Goal: Task Accomplishment & Management: Manage account settings

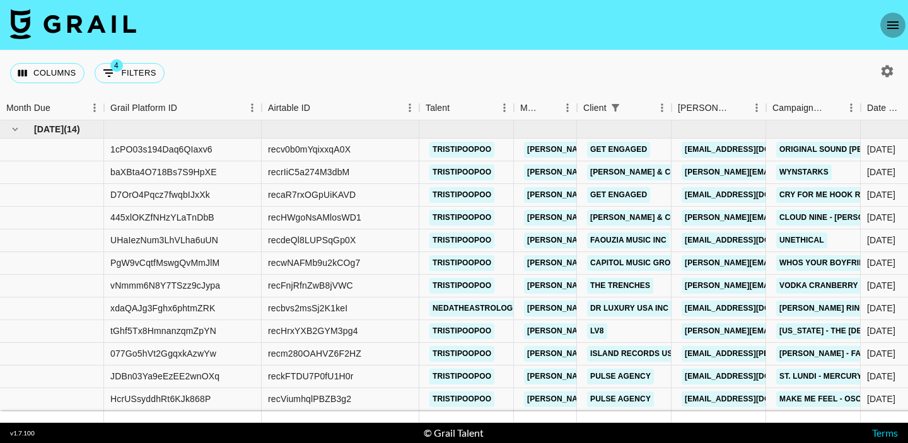
click at [892, 28] on icon "open drawer" at bounding box center [892, 25] width 11 height 8
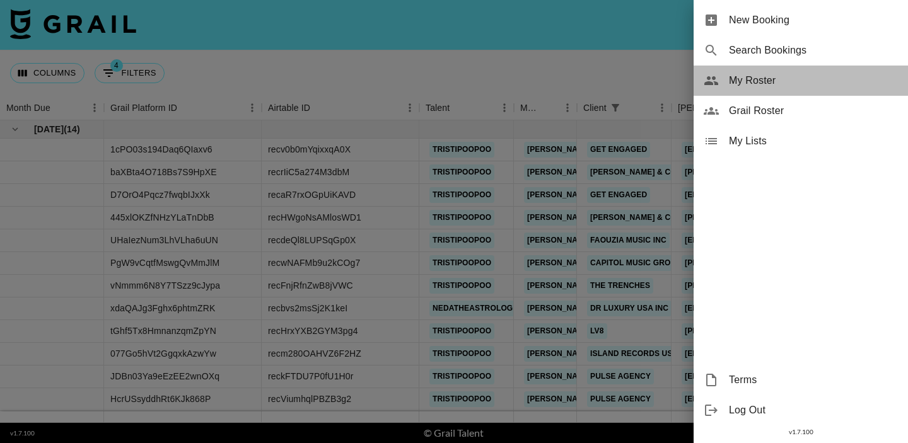
click at [771, 81] on span "My Roster" at bounding box center [813, 80] width 169 height 15
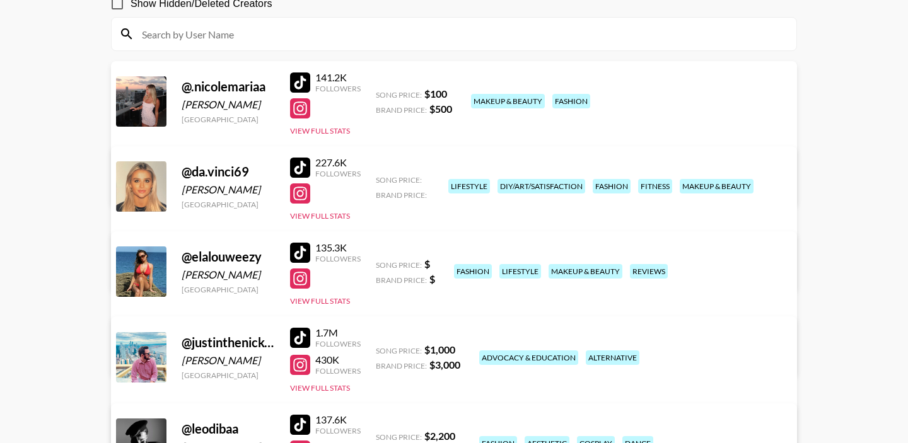
scroll to position [135, 0]
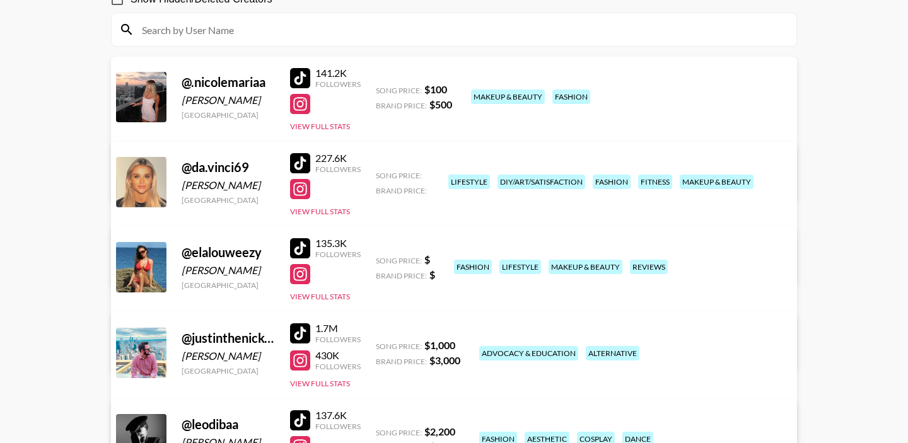
click at [321, 205] on div "227.6K Followers View Full Stats" at bounding box center [325, 182] width 71 height 70
click at [323, 212] on button "View Full Stats" at bounding box center [320, 211] width 60 height 9
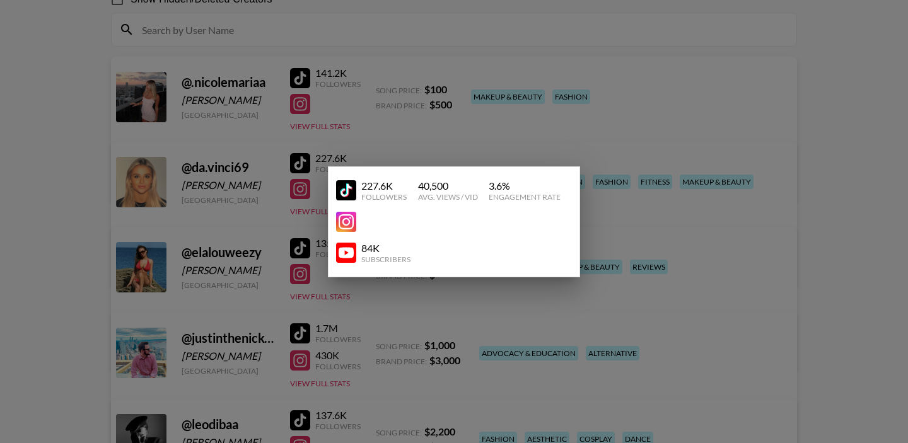
click at [285, 185] on div at bounding box center [454, 221] width 908 height 443
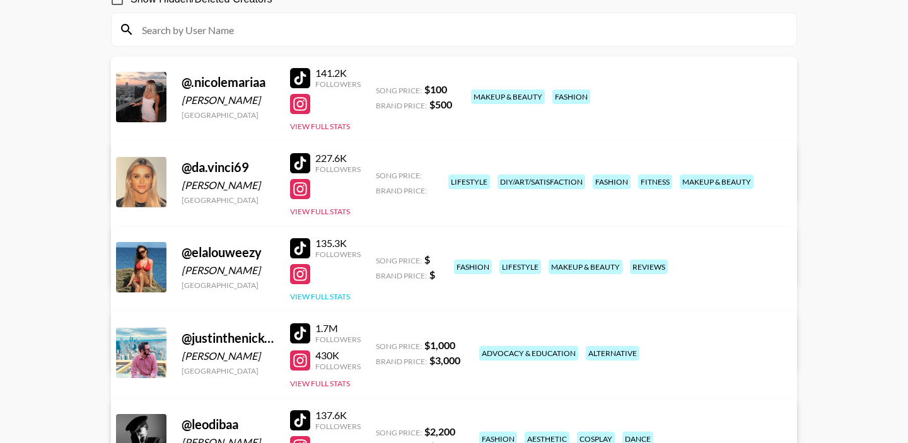
click at [320, 296] on button "View Full Stats" at bounding box center [320, 296] width 60 height 9
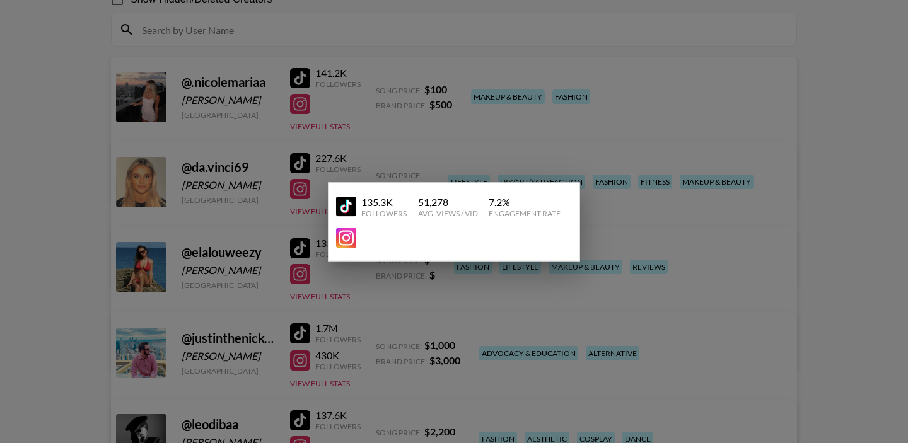
click at [264, 262] on div at bounding box center [454, 221] width 908 height 443
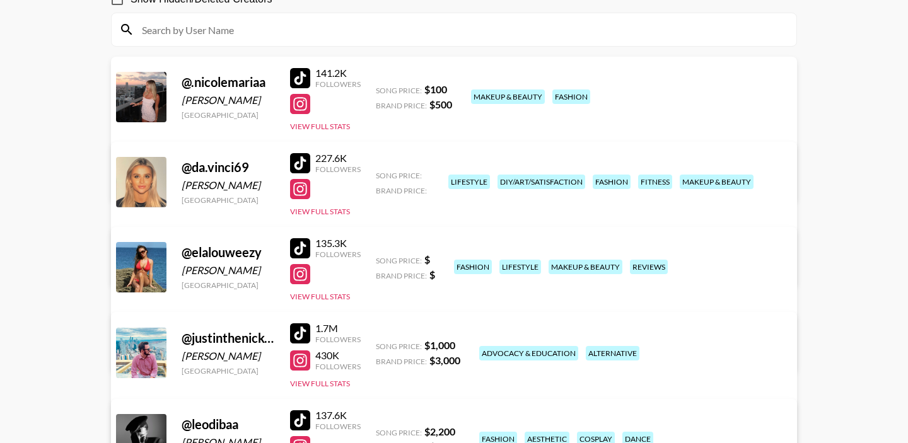
click at [326, 217] on div "@ da.vinci69 Margaret Earls United States 227.6K Followers View Full Stats Song…" at bounding box center [454, 214] width 686 height 145
click at [326, 207] on button "View Full Stats" at bounding box center [320, 211] width 60 height 9
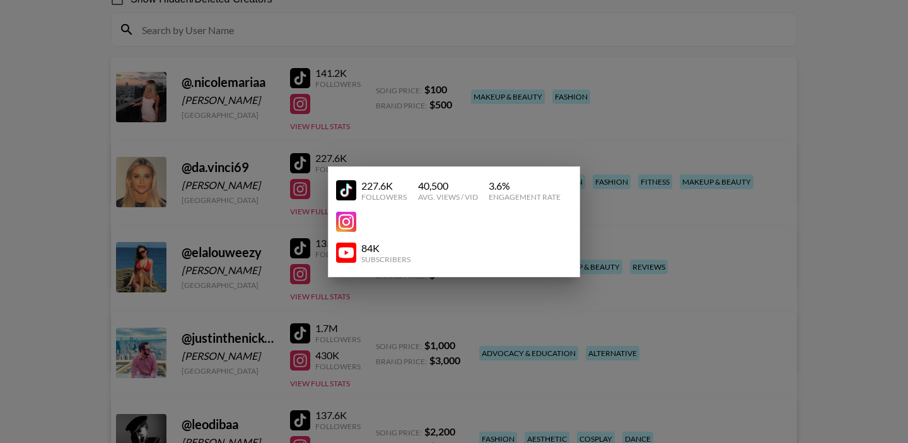
click at [263, 170] on div at bounding box center [454, 221] width 908 height 443
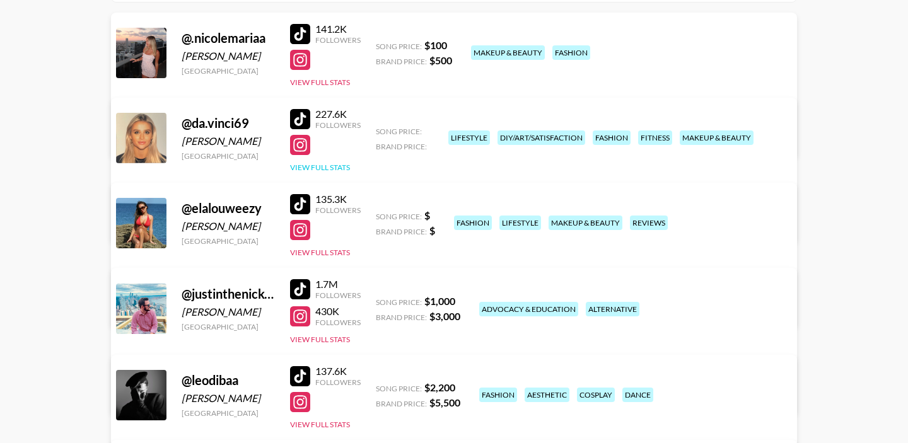
scroll to position [183, 0]
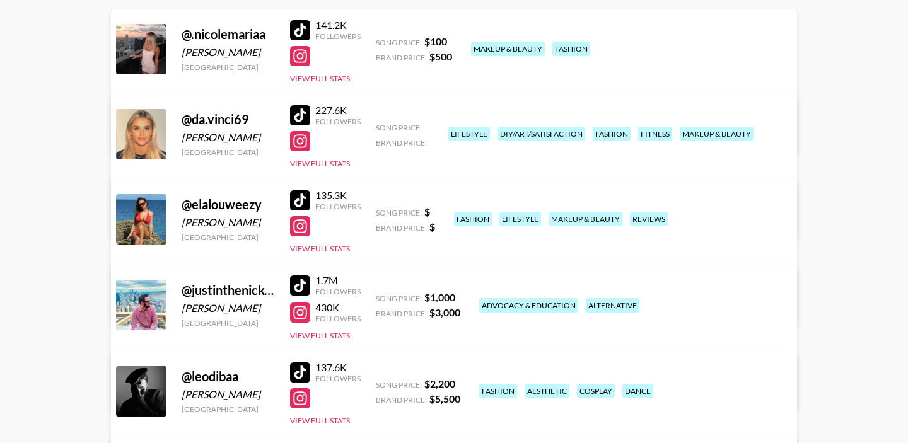
click at [458, 211] on link "View/Edit Details" at bounding box center [296, 217] width 325 height 13
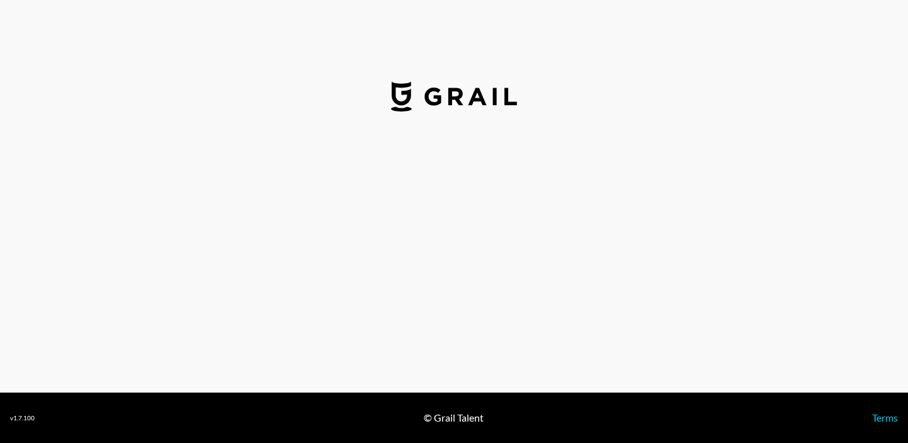
select select "USD"
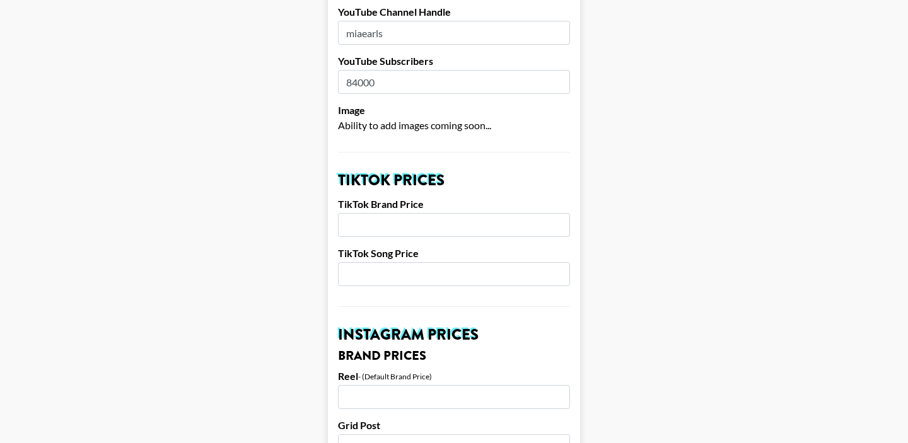
scroll to position [323, 0]
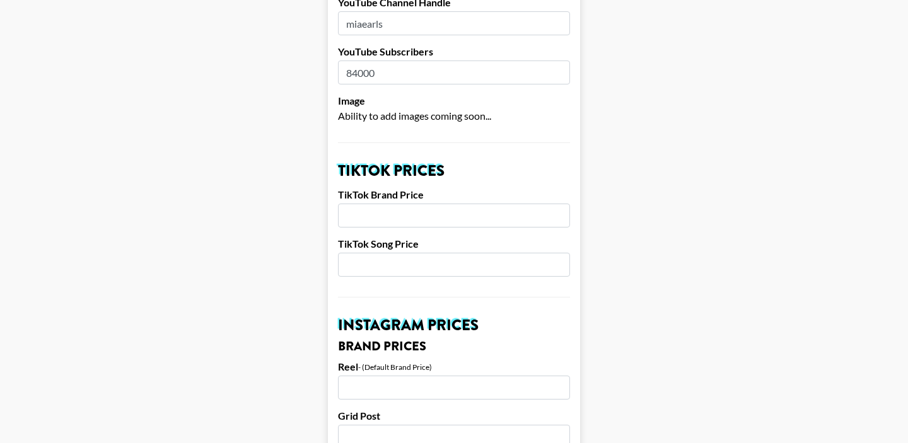
click at [367, 204] on input "number" at bounding box center [454, 216] width 232 height 24
click at [360, 253] on input "number" at bounding box center [454, 265] width 232 height 24
type input "5"
click at [381, 204] on input "number" at bounding box center [454, 216] width 232 height 24
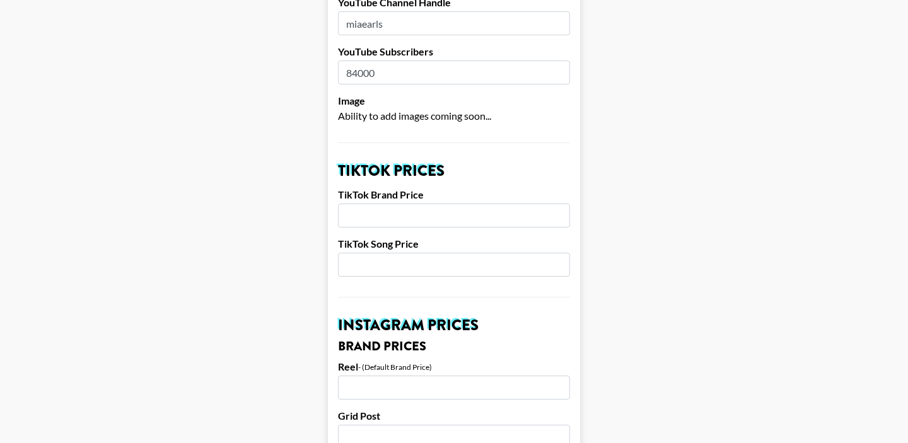
type input "7"
type input "600"
click at [383, 253] on input "number" at bounding box center [454, 265] width 232 height 24
type input "200"
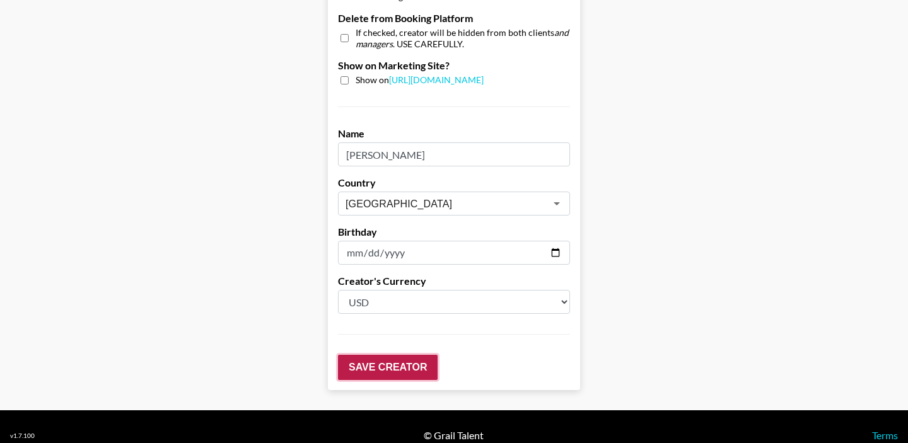
click at [375, 355] on input "Save Creator" at bounding box center [388, 367] width 100 height 25
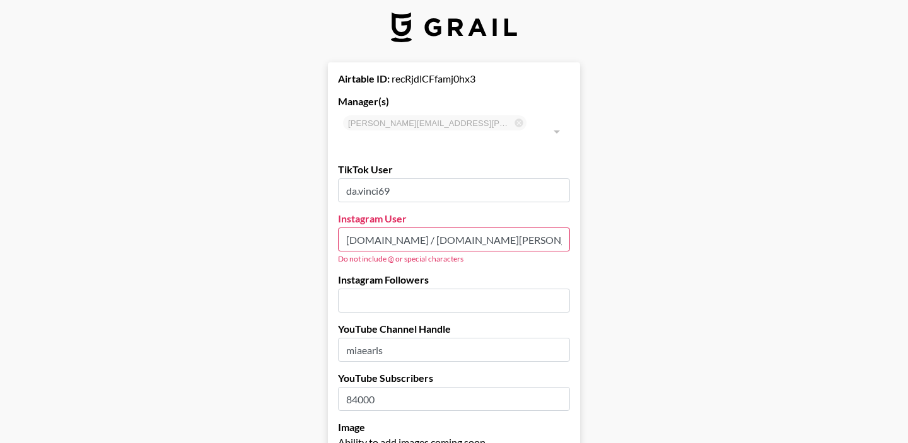
drag, startPoint x: 467, startPoint y: 221, endPoint x: 399, endPoint y: 225, distance: 68.2
click at [399, 228] on input "miaearls.art / mia.earls" at bounding box center [454, 240] width 232 height 24
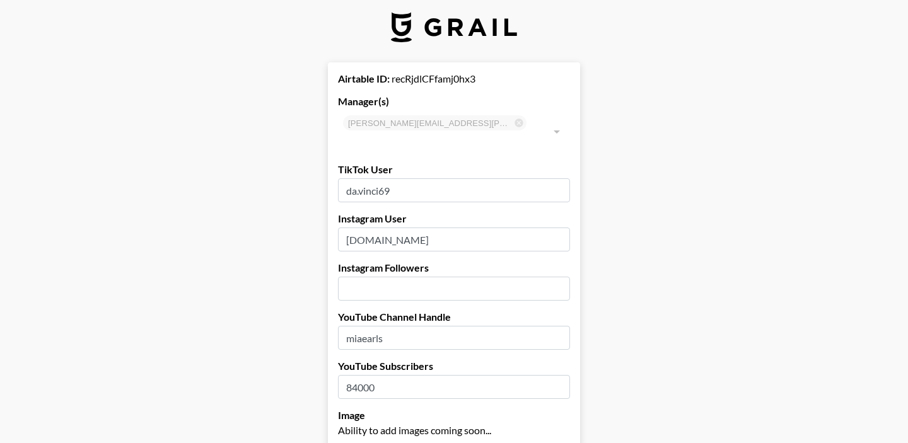
type input "miaearls.art"
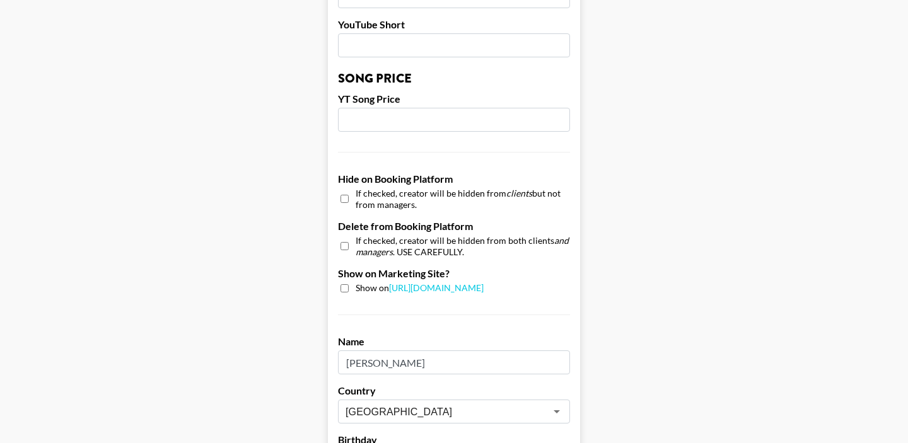
scroll to position [1238, 0]
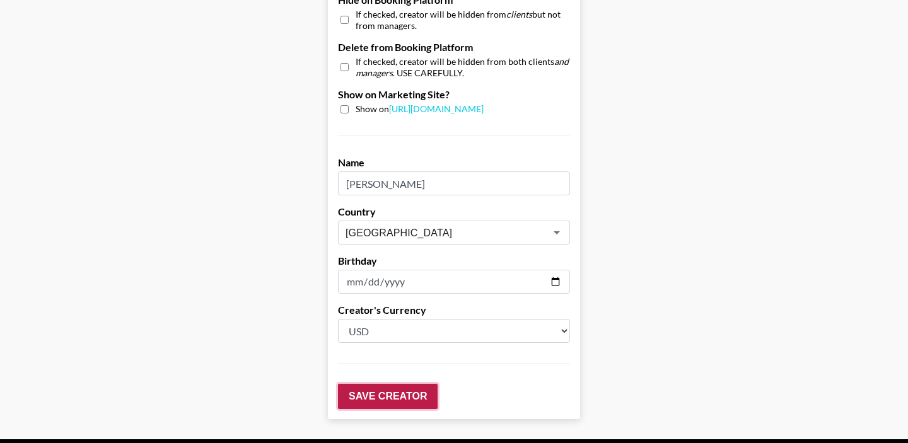
click at [390, 384] on input "Save Creator" at bounding box center [388, 396] width 100 height 25
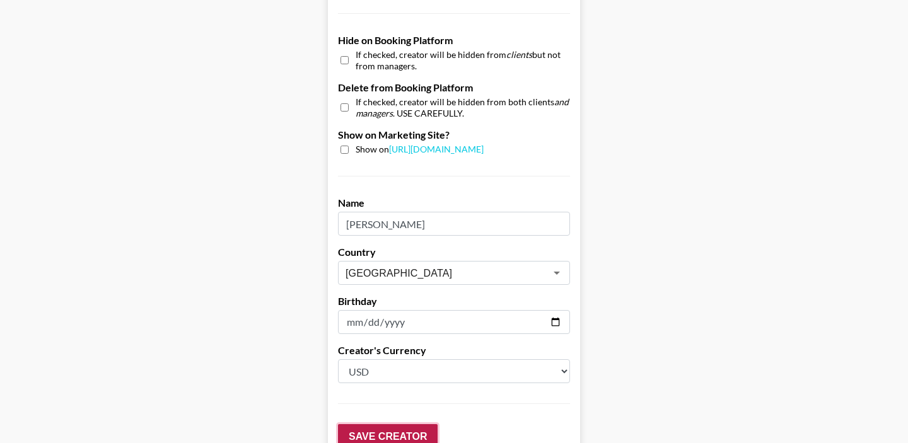
scroll to position [1278, 0]
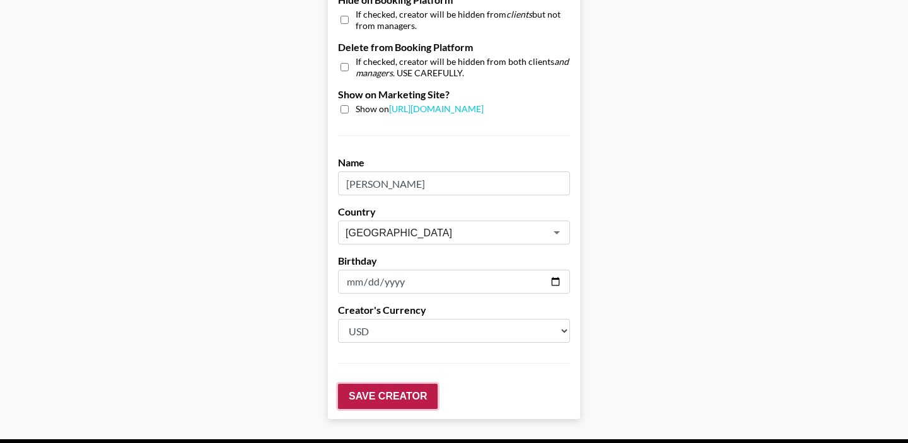
click at [357, 386] on input "Save Creator" at bounding box center [388, 396] width 100 height 25
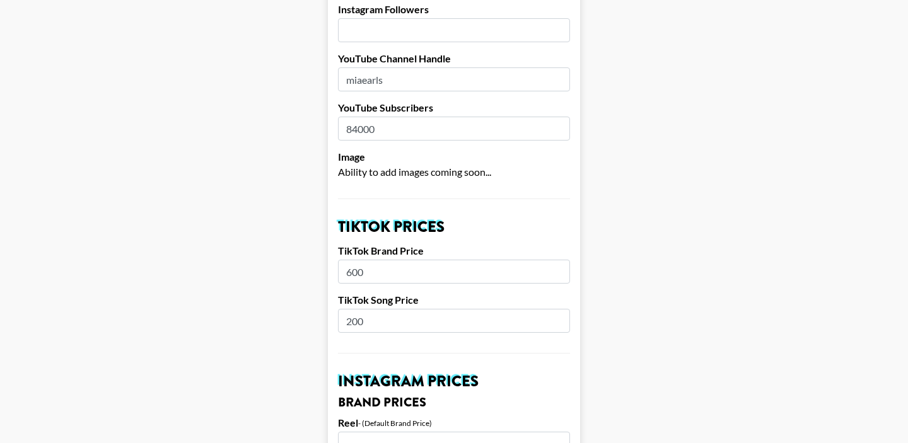
scroll to position [309, 0]
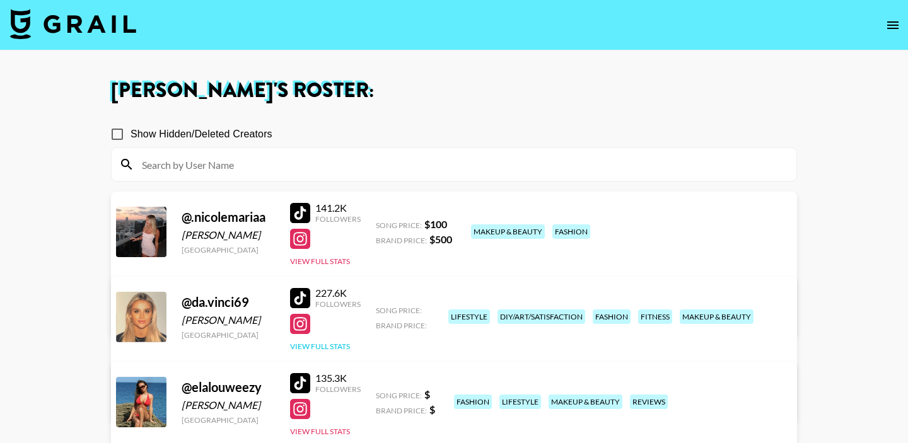
click at [322, 344] on button "View Full Stats" at bounding box center [320, 346] width 60 height 9
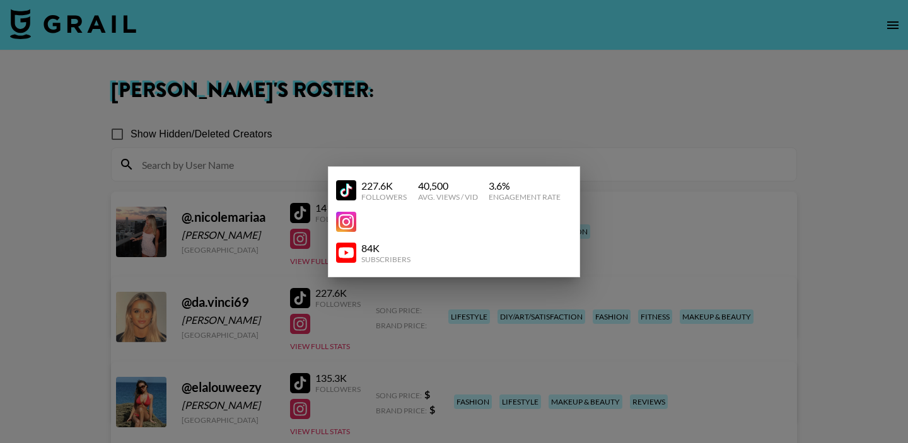
click at [331, 311] on div at bounding box center [454, 221] width 908 height 443
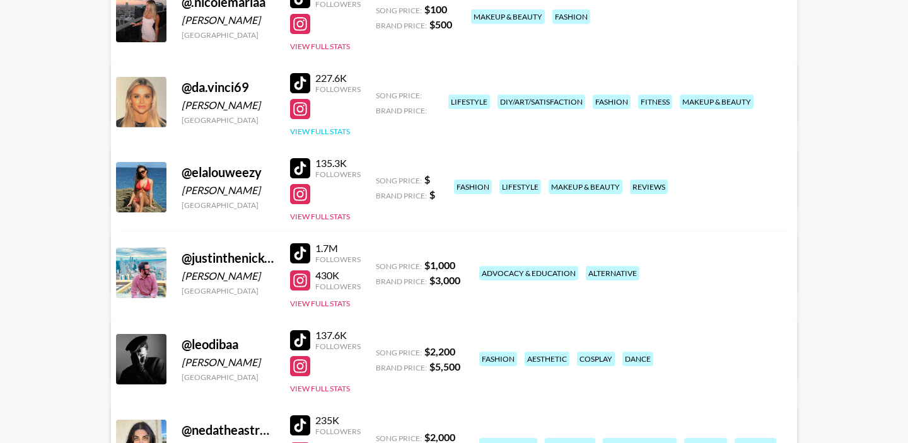
scroll to position [218, 0]
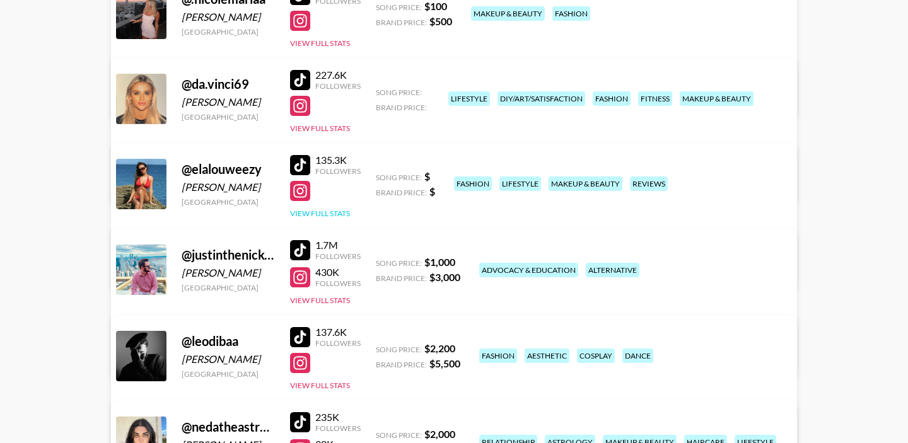
click at [331, 212] on button "View Full Stats" at bounding box center [320, 213] width 60 height 9
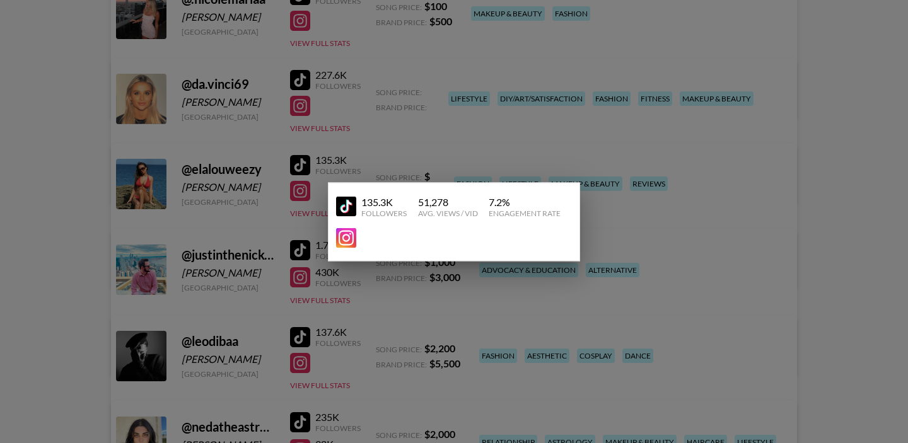
click at [360, 171] on div at bounding box center [454, 221] width 908 height 443
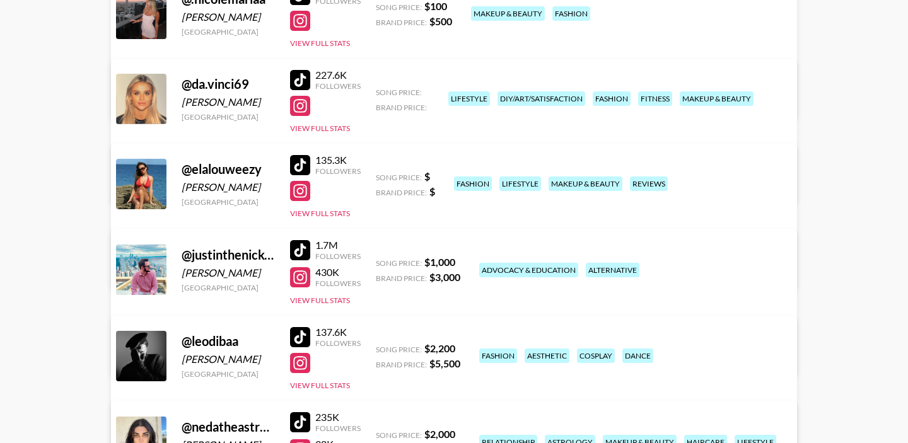
click at [458, 261] on link "View/Edit Details" at bounding box center [296, 267] width 325 height 13
click at [468, 134] on div "Managed By brianna.gorski@grail-talent.com View/Edit Details" at bounding box center [296, 166] width 345 height 65
click at [458, 176] on link "View/Edit Details" at bounding box center [296, 182] width 325 height 13
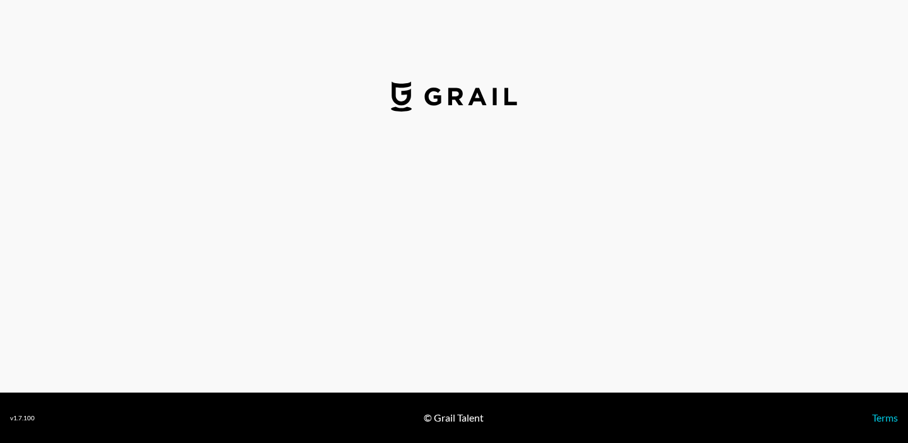
select select "USD"
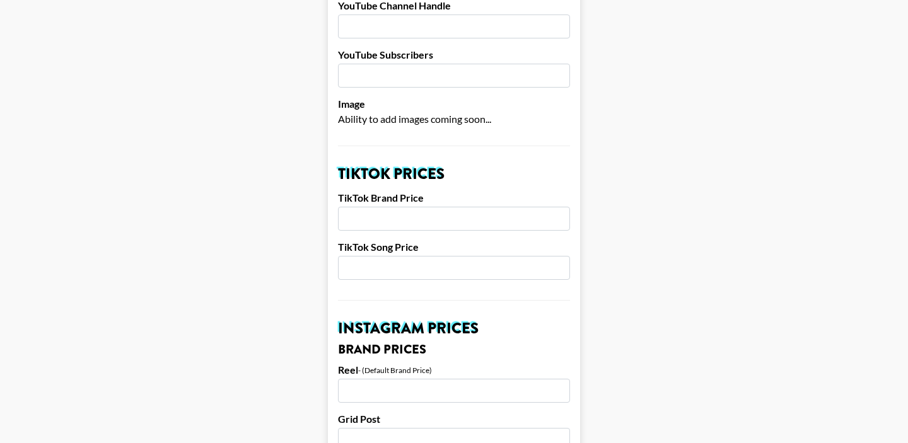
scroll to position [321, 0]
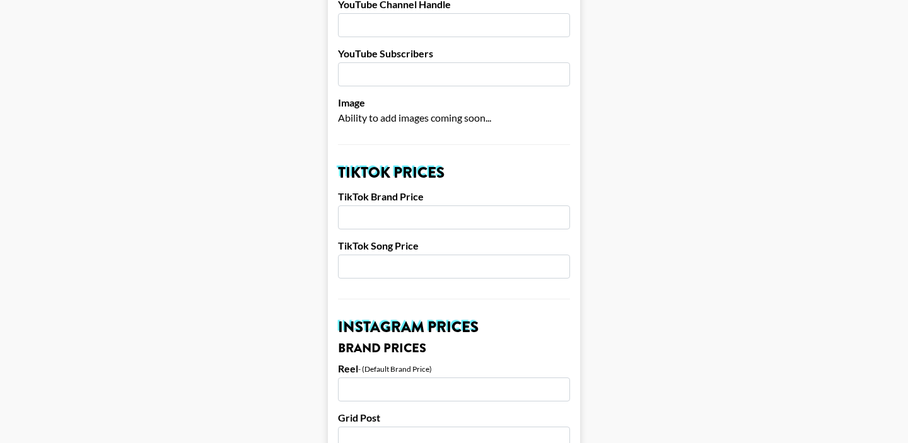
click at [403, 205] on input "number" at bounding box center [454, 217] width 232 height 24
type input "750"
click at [389, 255] on input "number" at bounding box center [454, 267] width 232 height 24
type input "250"
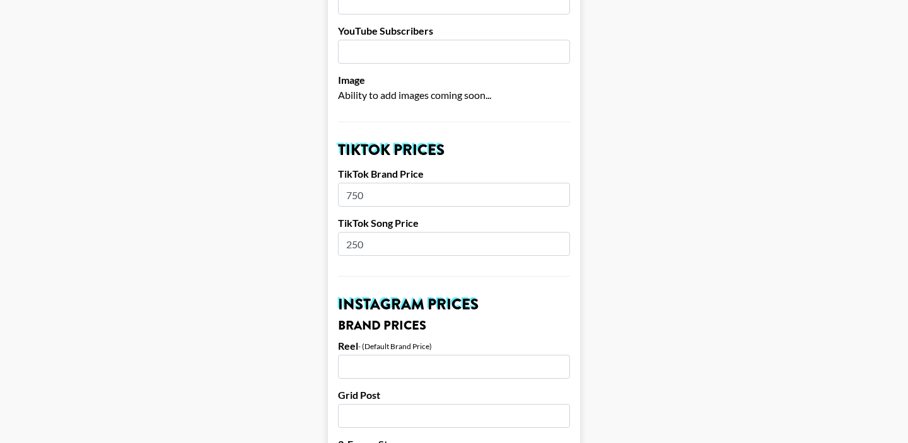
scroll to position [1267, 0]
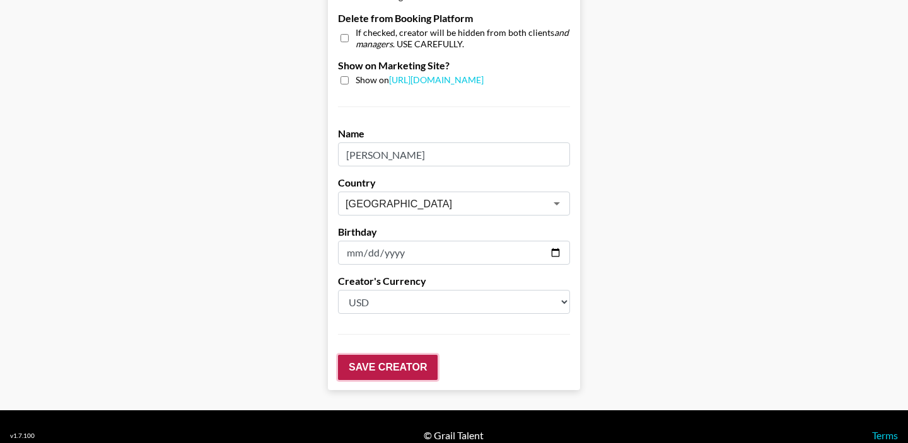
click at [393, 355] on input "Save Creator" at bounding box center [388, 367] width 100 height 25
click at [383, 355] on input "Save Creator" at bounding box center [388, 367] width 100 height 25
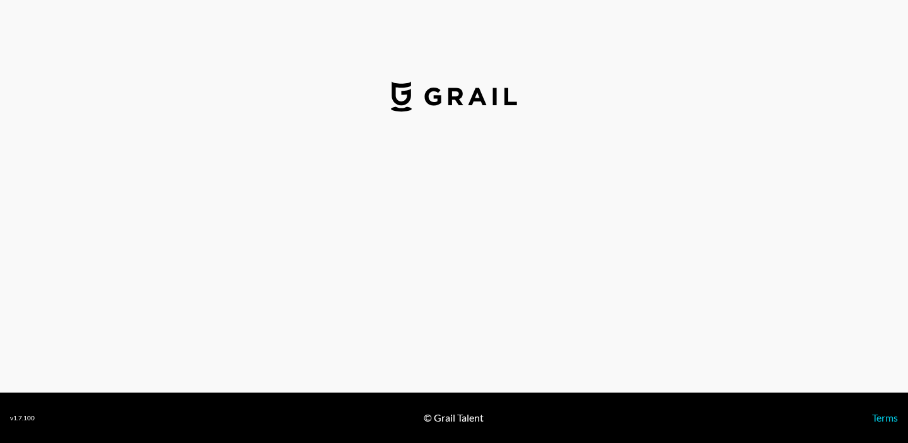
select select "USD"
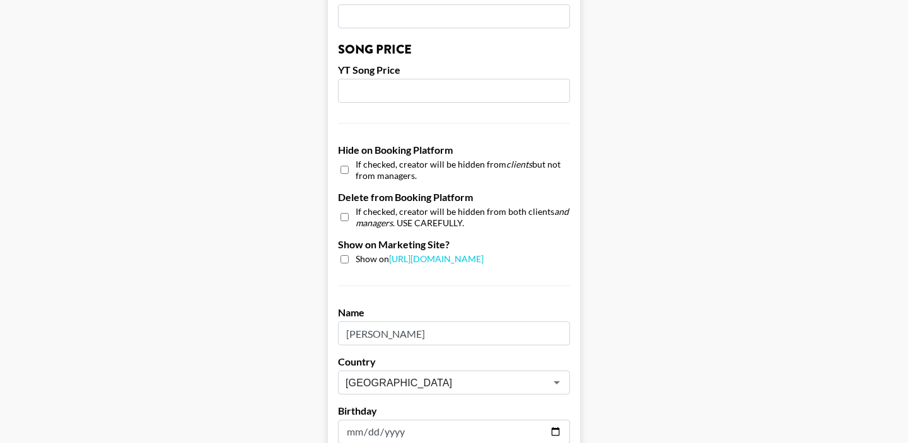
scroll to position [1267, 0]
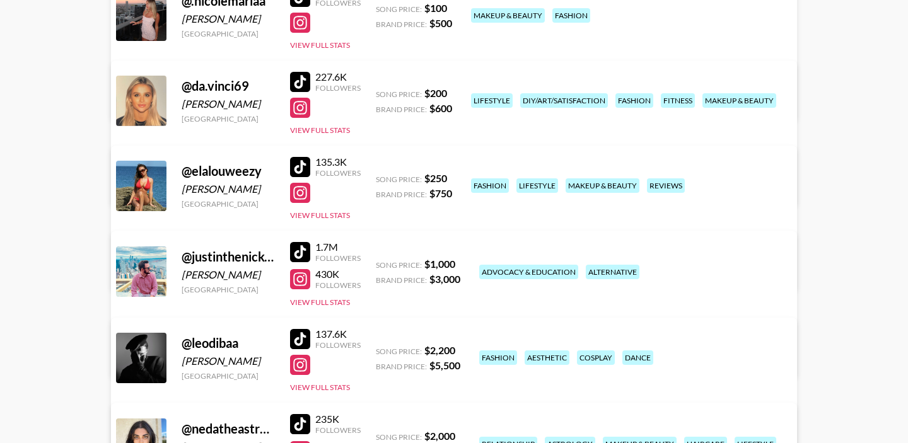
scroll to position [221, 0]
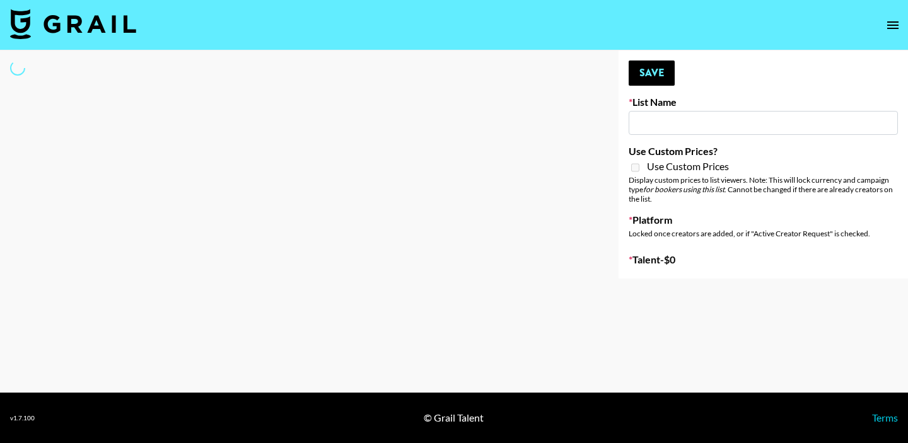
type input "Cetaphil SkinLABS brand immersion event in LDN"
select select "Song"
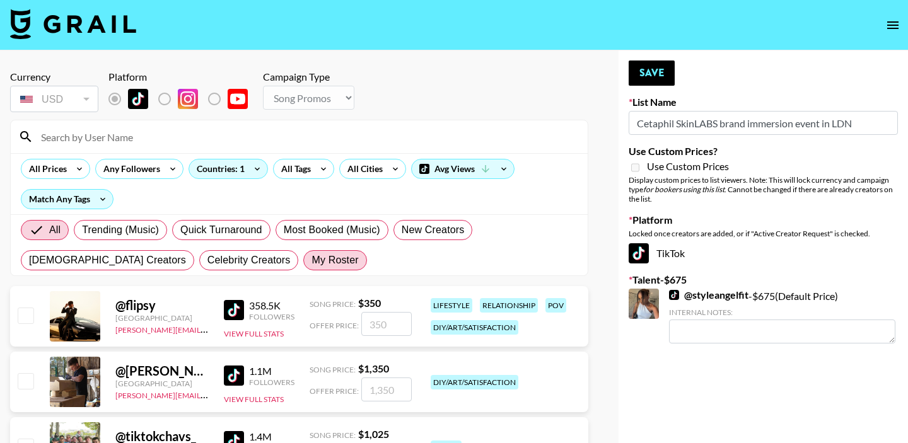
click at [311, 256] on span "My Roster" at bounding box center [334, 260] width 47 height 15
click at [311, 260] on input "My Roster" at bounding box center [311, 260] width 0 height 0
radio input "true"
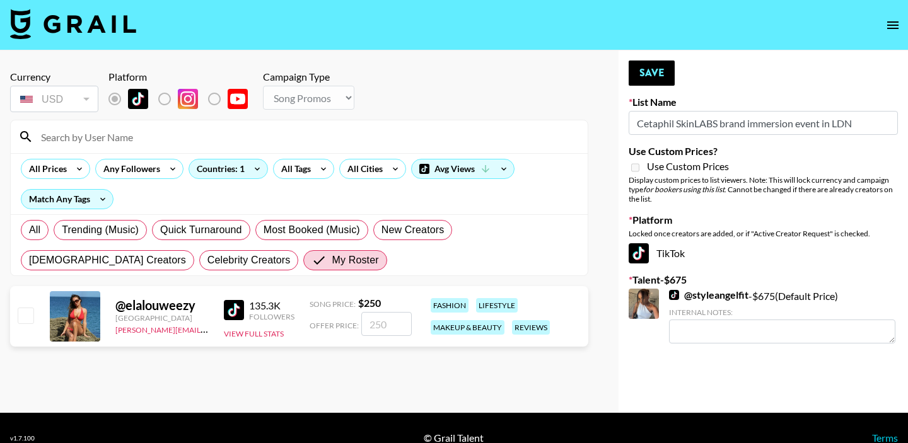
scroll to position [20, 0]
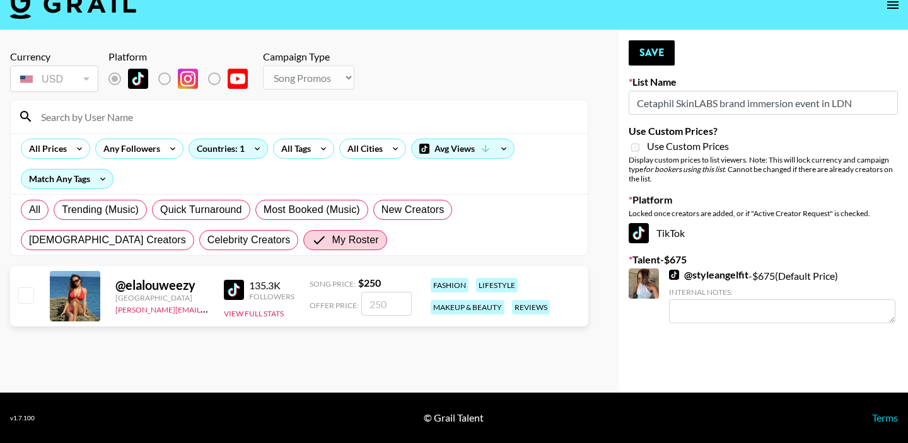
click at [26, 294] on input "checkbox" at bounding box center [25, 294] width 15 height 15
checkbox input "true"
type input "250"
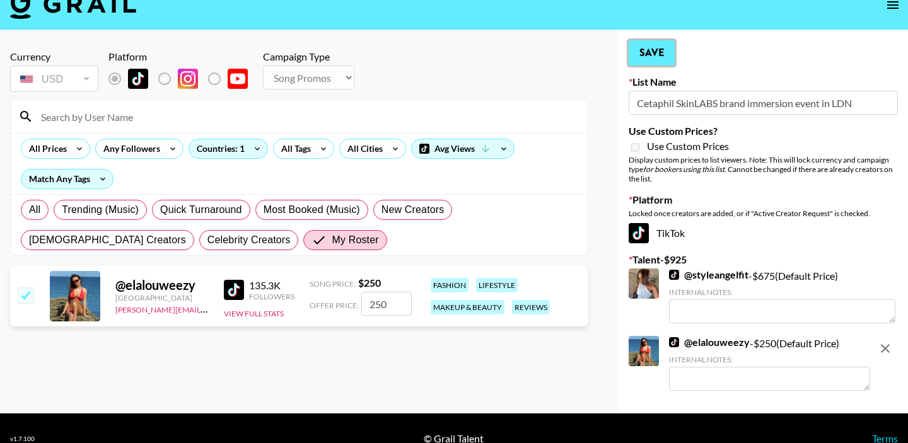
click at [660, 51] on button "Save" at bounding box center [651, 52] width 46 height 25
radio input "true"
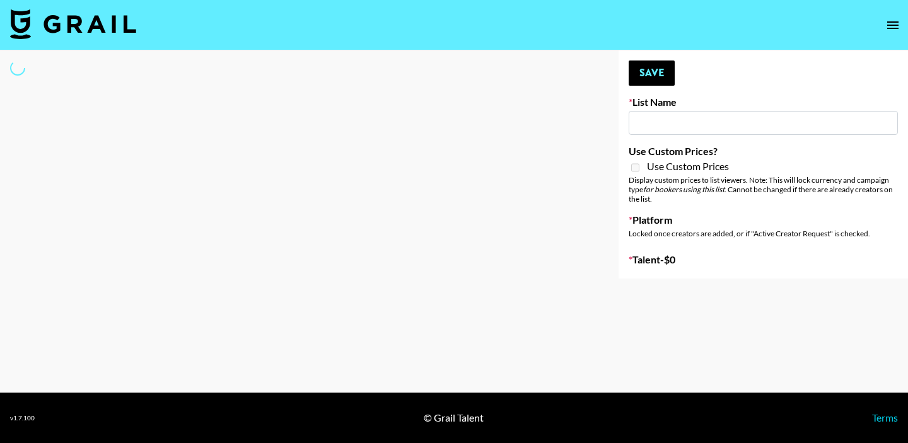
type input "Content Labs for Canva"
select select "Brand"
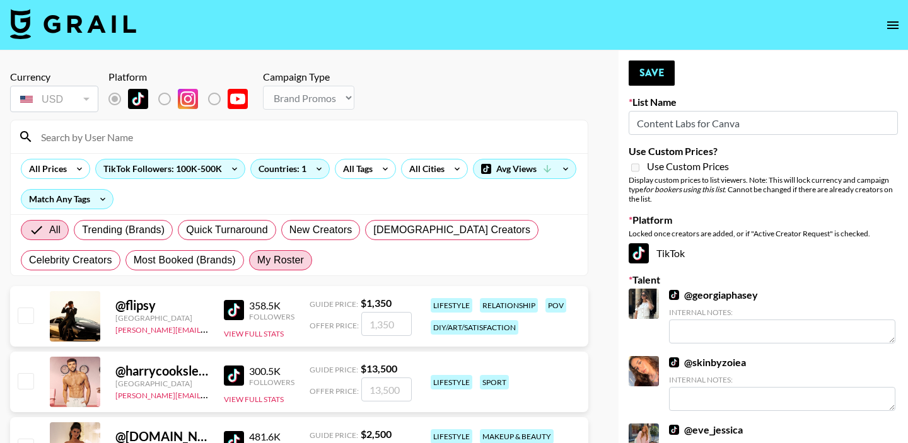
click at [292, 266] on span "My Roster" at bounding box center [280, 260] width 47 height 15
click at [257, 260] on input "My Roster" at bounding box center [257, 260] width 0 height 0
radio input "true"
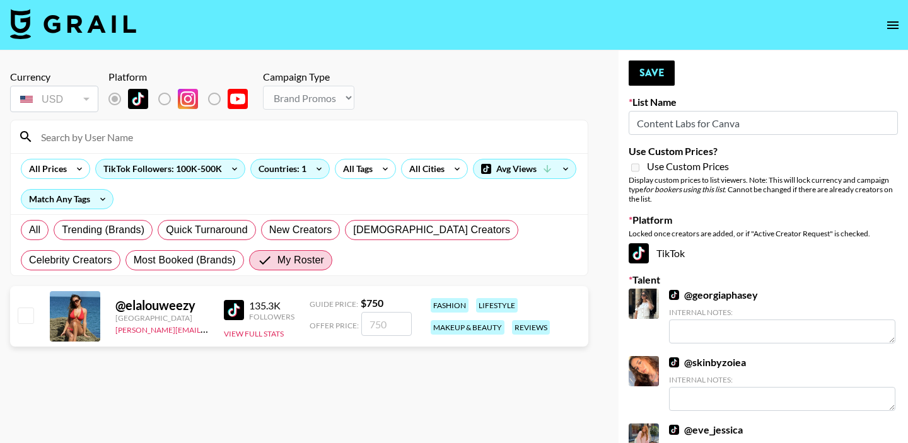
click at [23, 320] on input "checkbox" at bounding box center [25, 315] width 15 height 15
checkbox input "true"
type input "750"
drag, startPoint x: 394, startPoint y: 324, endPoint x: 362, endPoint y: 324, distance: 31.5
click at [363, 324] on input "750" at bounding box center [386, 324] width 50 height 24
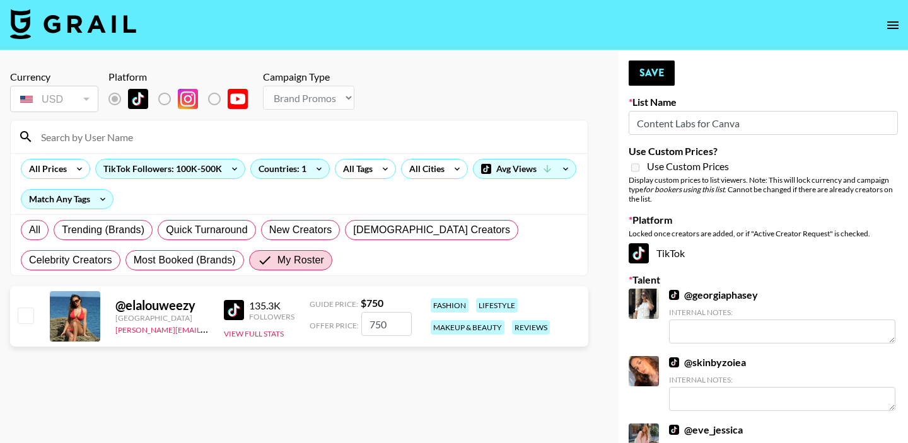
checkbox input "false"
checkbox input "true"
type input "1435"
click at [434, 366] on section "Currency USD USD ​ Platform Campaign Type Choose Type... Song Promos Brand Prom…" at bounding box center [299, 232] width 578 height 342
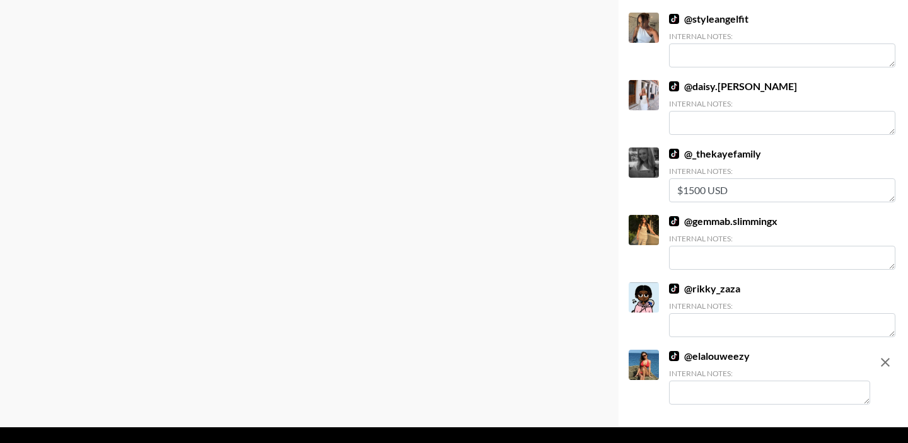
scroll to position [985, 0]
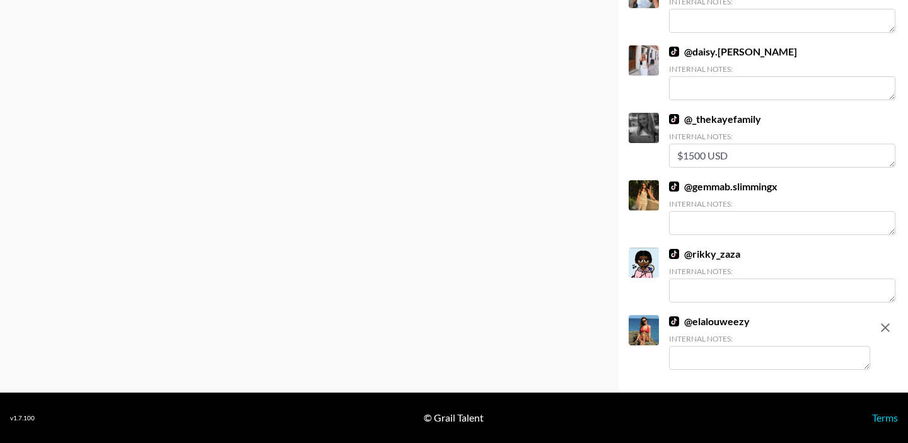
click at [706, 350] on textarea at bounding box center [769, 358] width 201 height 24
type textarea "for all deliverables"
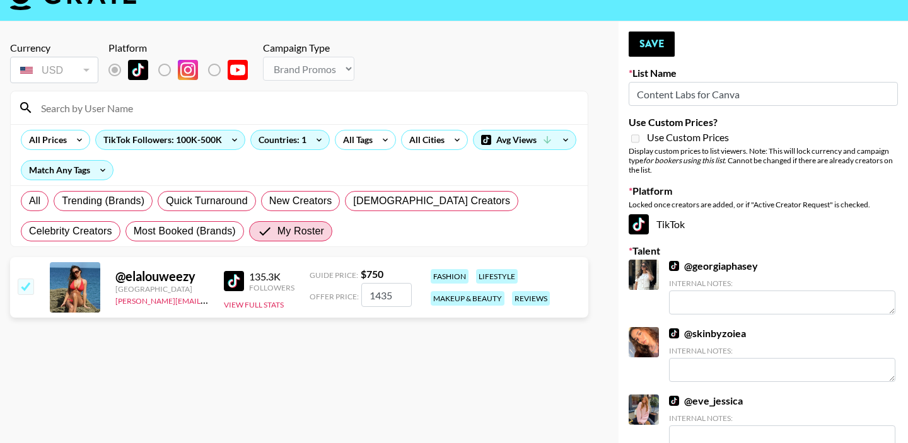
scroll to position [0, 0]
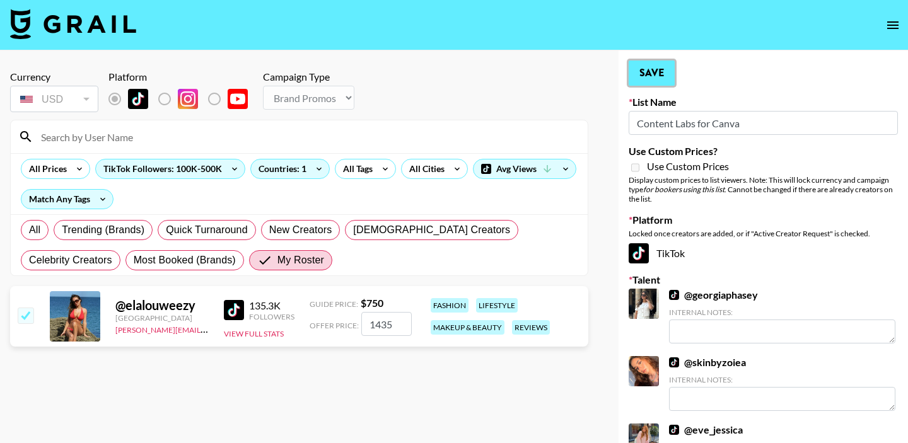
click at [658, 77] on button "Save" at bounding box center [651, 73] width 46 height 25
radio input "true"
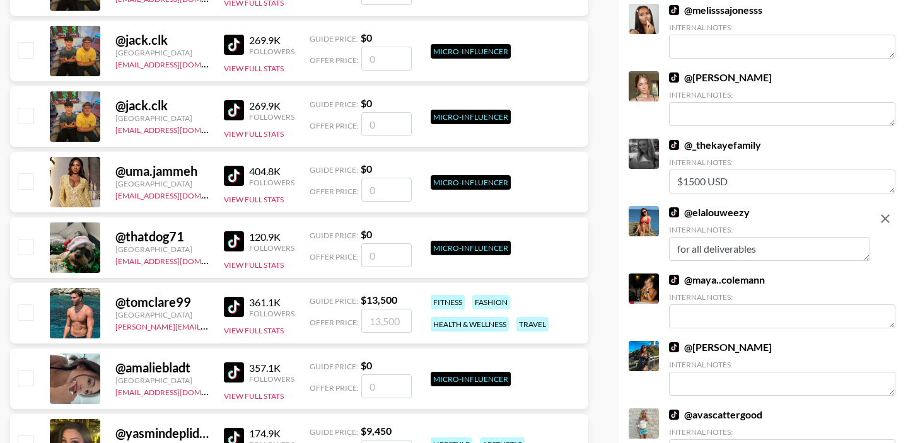
scroll to position [513, 0]
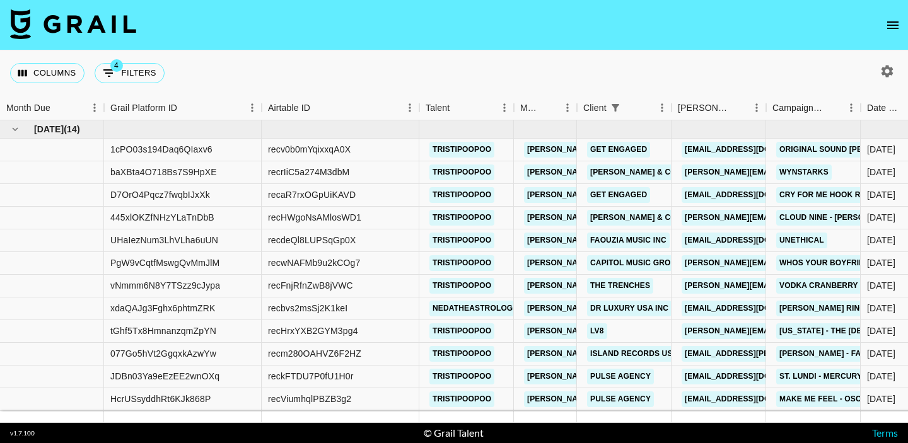
click at [887, 23] on icon "open drawer" at bounding box center [892, 25] width 15 height 15
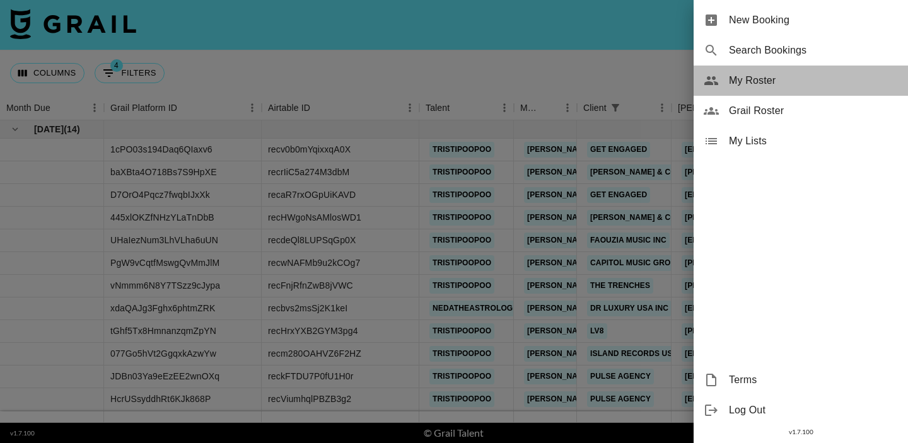
click at [781, 78] on span "My Roster" at bounding box center [813, 80] width 169 height 15
